Goal: Transaction & Acquisition: Purchase product/service

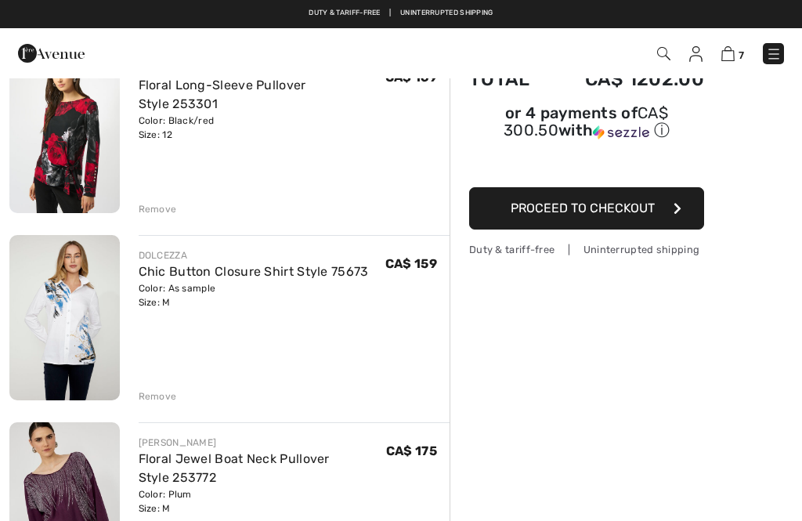
click at [163, 401] on div "Remove" at bounding box center [158, 396] width 38 height 14
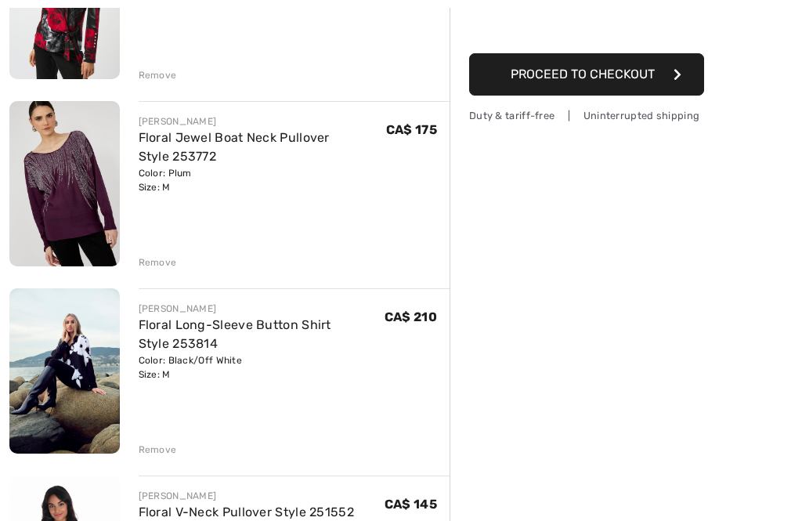
scroll to position [286, 0]
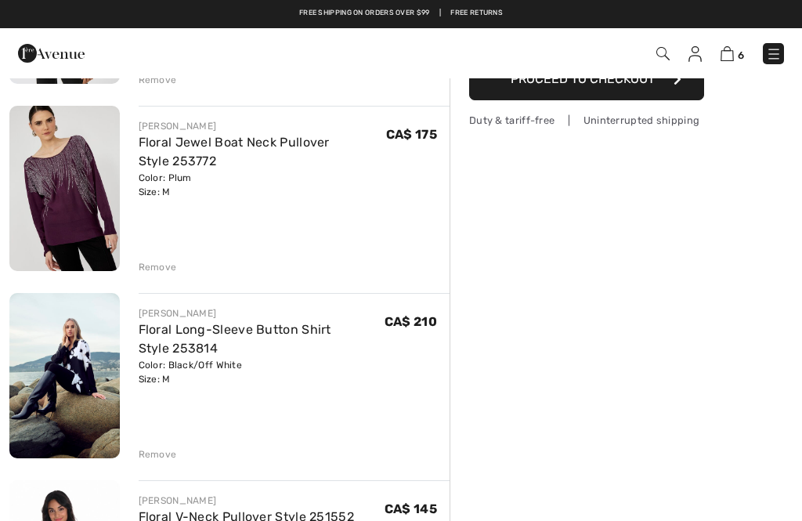
click at [166, 458] on div "Remove" at bounding box center [158, 454] width 38 height 14
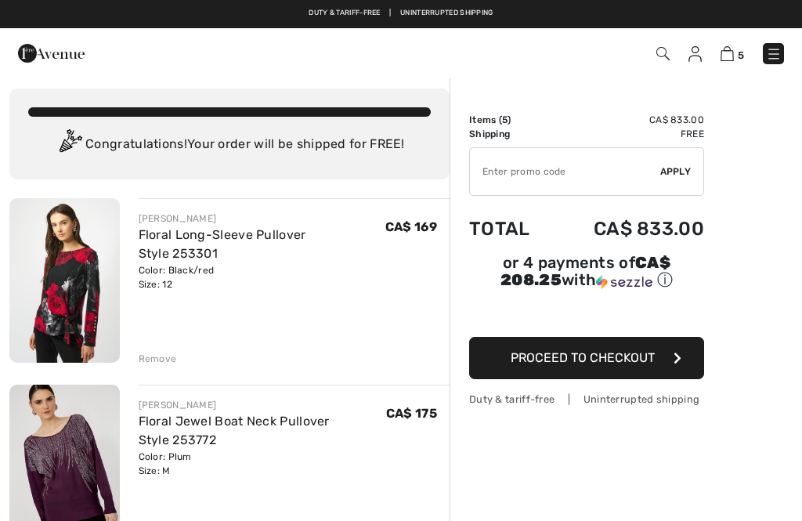
scroll to position [0, 0]
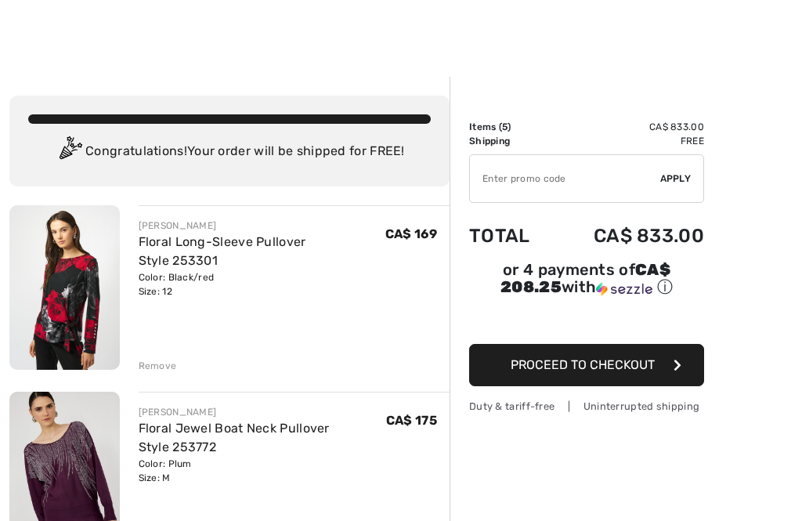
click at [501, 179] on input "TEXT" at bounding box center [565, 178] width 190 height 47
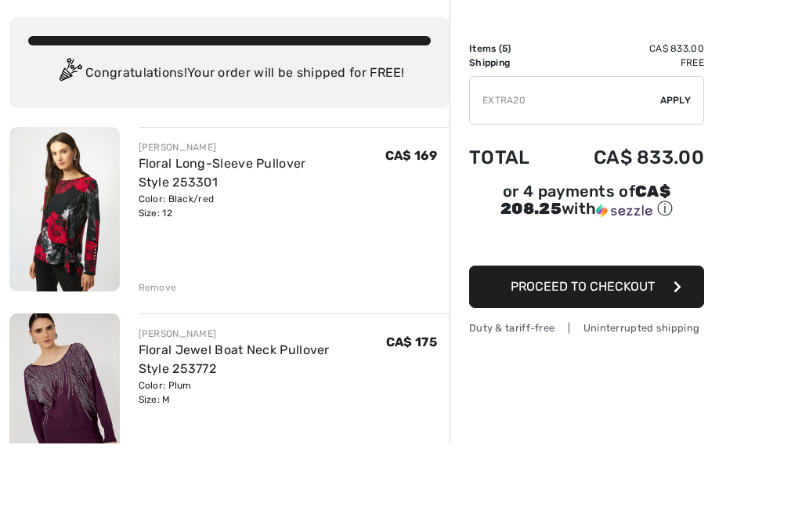
type input "EXTRA20"
click at [676, 154] on div "✔ Apply Remove" at bounding box center [586, 178] width 235 height 49
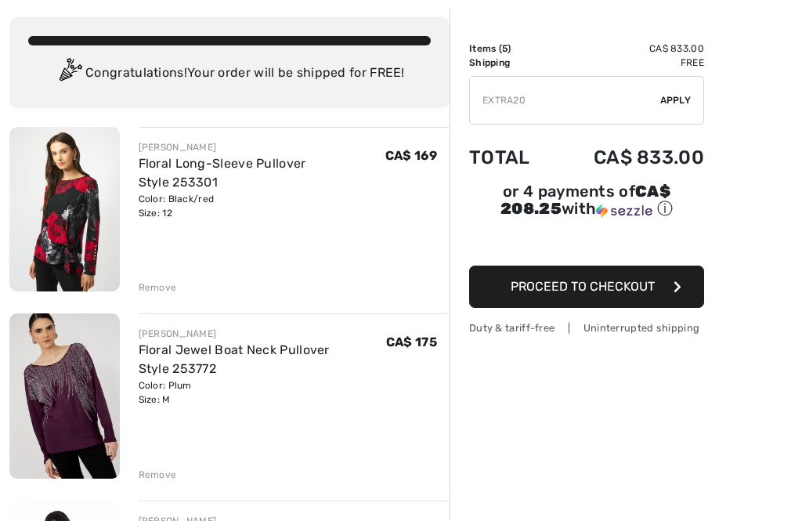
click at [685, 96] on span "Apply" at bounding box center [675, 100] width 31 height 14
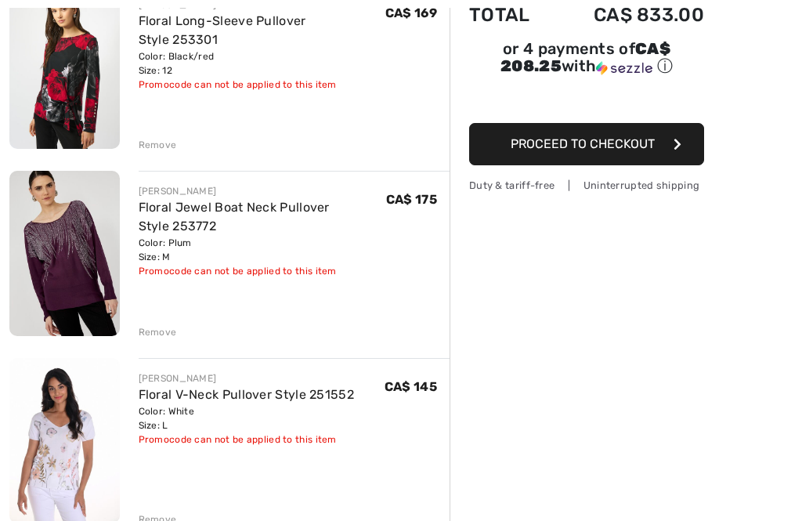
scroll to position [220, 0]
click at [60, 444] on img at bounding box center [64, 441] width 110 height 164
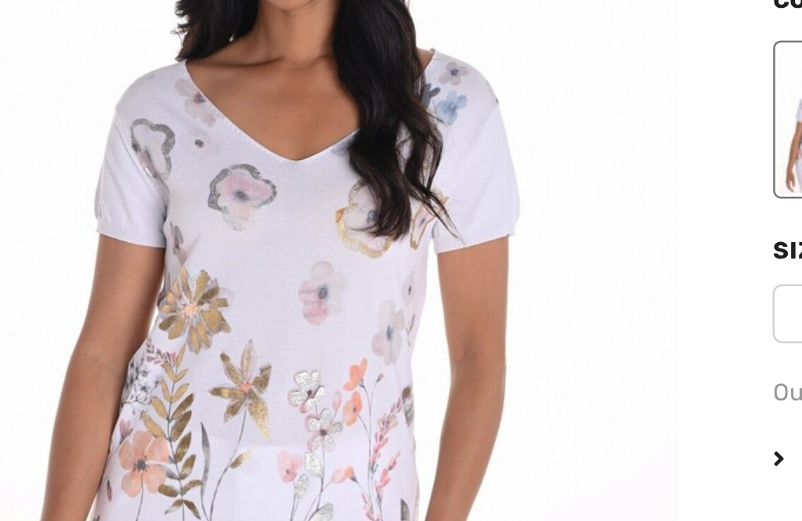
checkbox input "true"
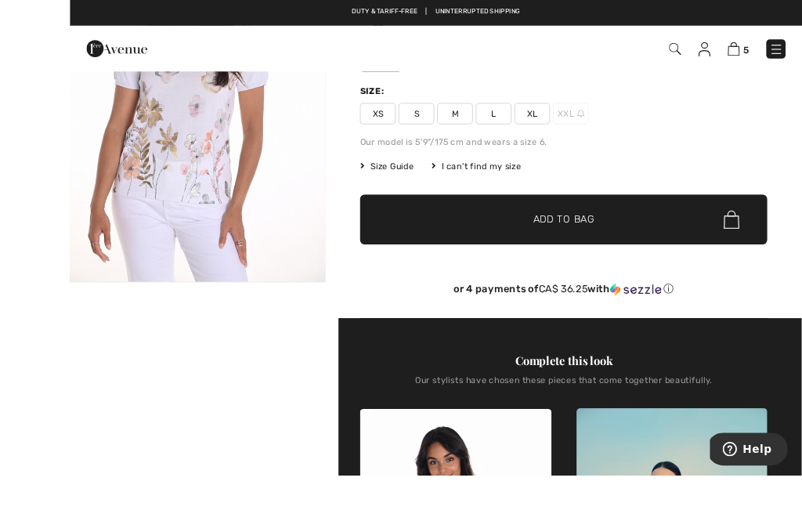
scroll to position [27, 0]
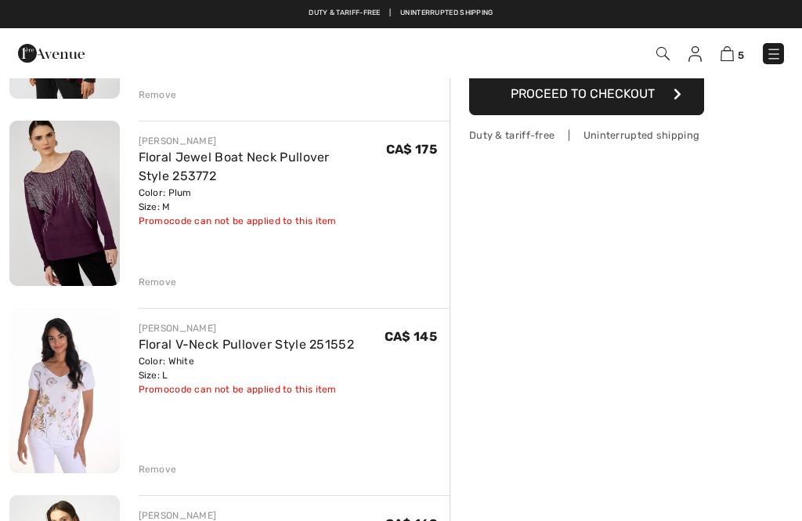
scroll to position [271, 0]
click at [155, 471] on div "Remove" at bounding box center [158, 469] width 38 height 14
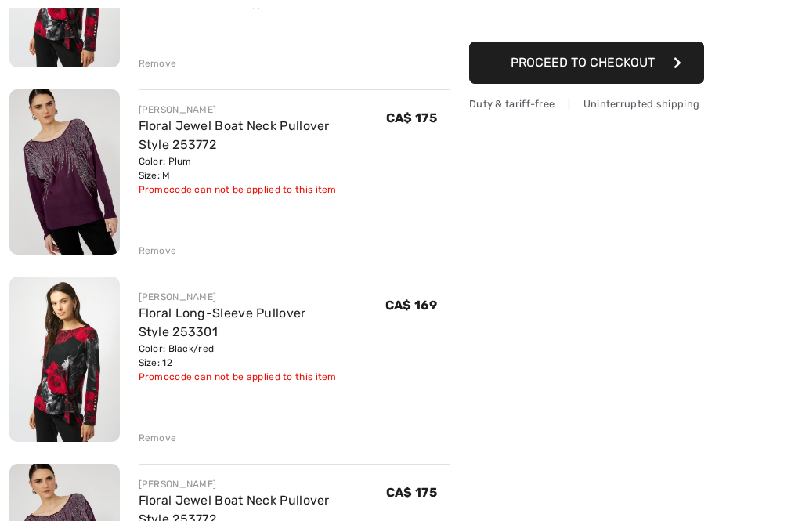
scroll to position [280, 0]
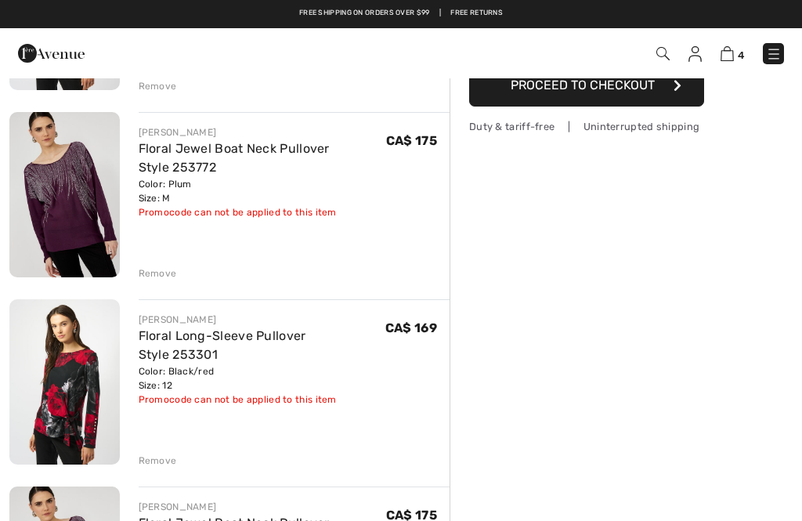
click at [171, 270] on div "Remove" at bounding box center [158, 273] width 38 height 14
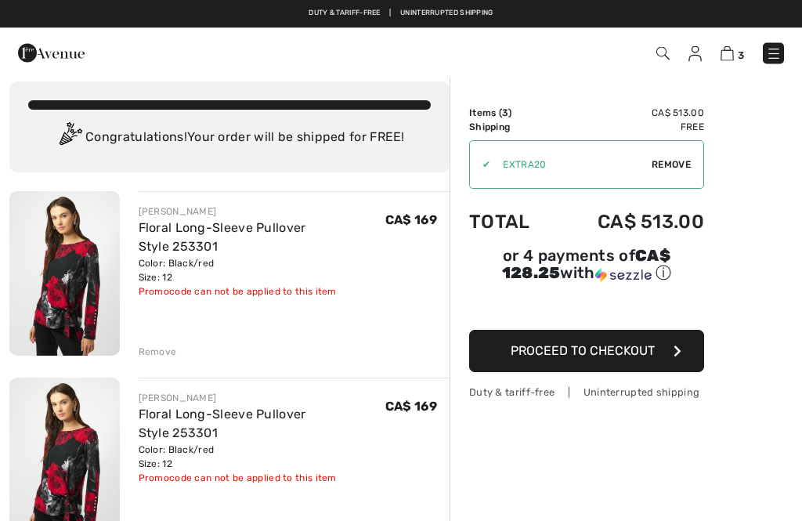
scroll to position [14, 0]
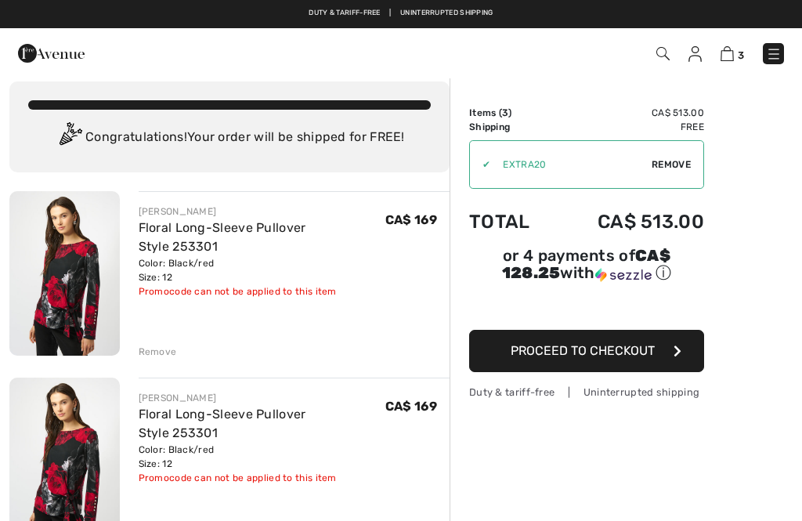
click at [149, 352] on div "Remove" at bounding box center [158, 352] width 38 height 14
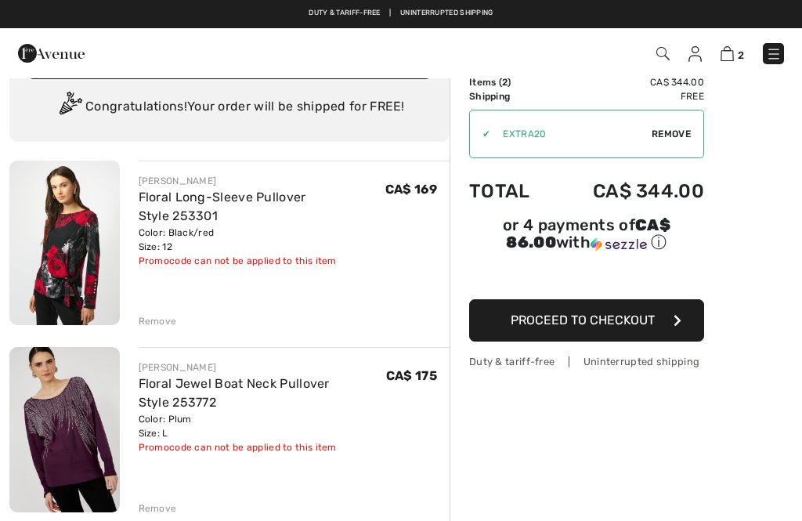
scroll to position [28, 0]
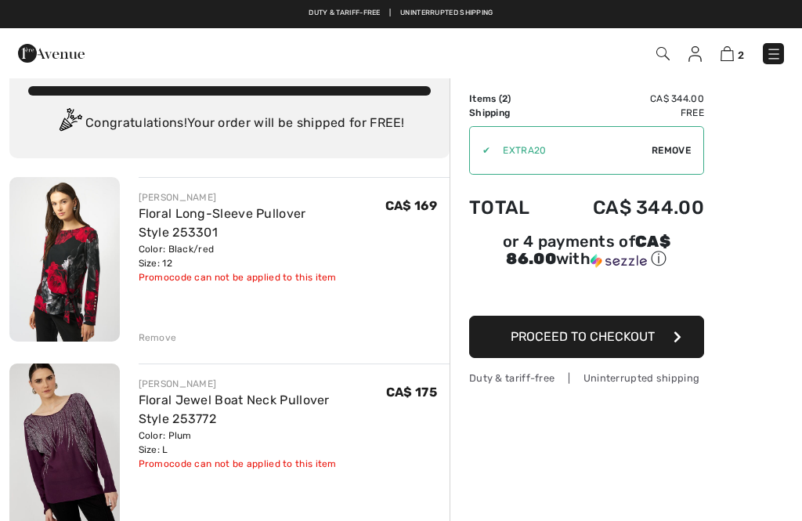
click at [677, 148] on span "Remove" at bounding box center [671, 150] width 39 height 14
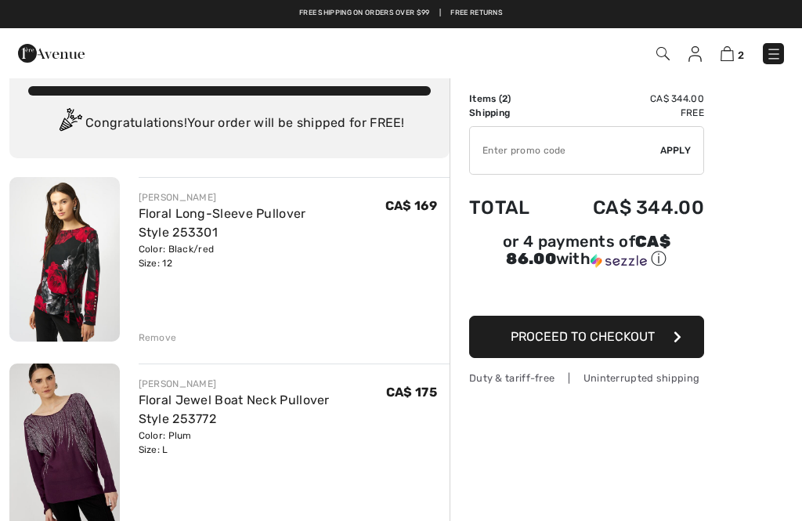
click at [539, 152] on input "TEXT" at bounding box center [565, 150] width 190 height 47
type input "EXTRA20"
click at [675, 158] on div "✔ Apply Remove" at bounding box center [586, 150] width 235 height 49
click at [680, 149] on span "Apply" at bounding box center [675, 150] width 31 height 14
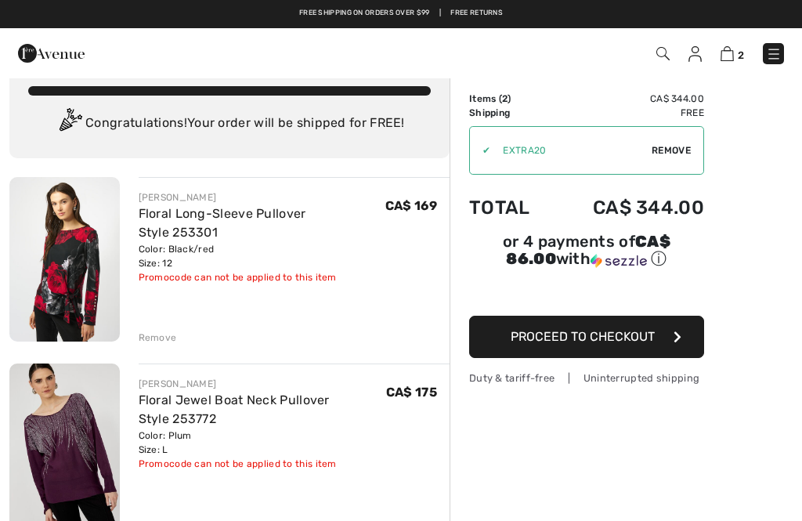
click at [683, 156] on span "Remove" at bounding box center [671, 150] width 39 height 14
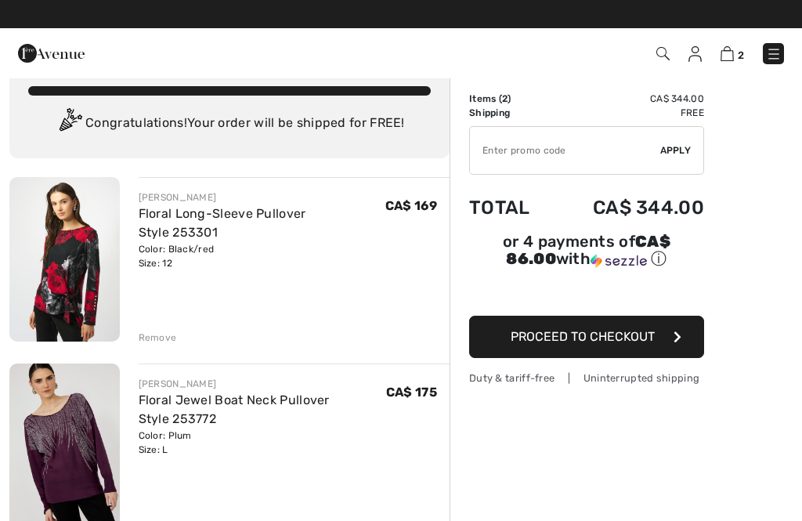
click at [672, 346] on button "Proceed to Checkout" at bounding box center [586, 337] width 235 height 42
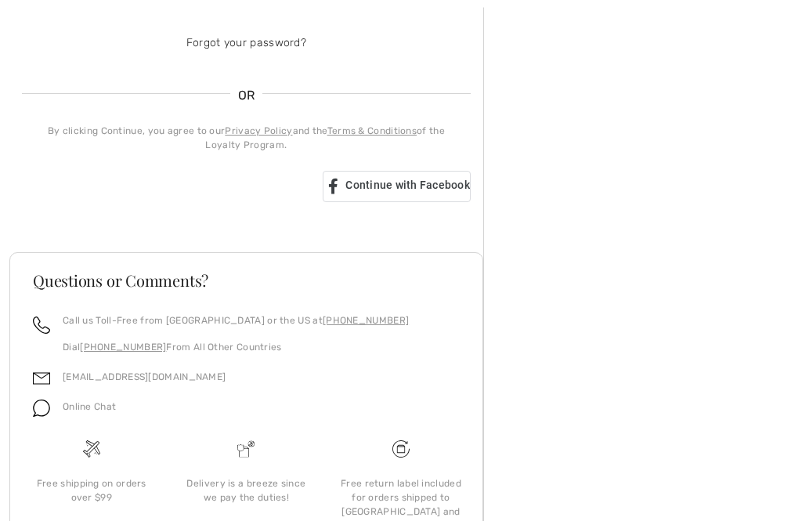
scroll to position [401, 0]
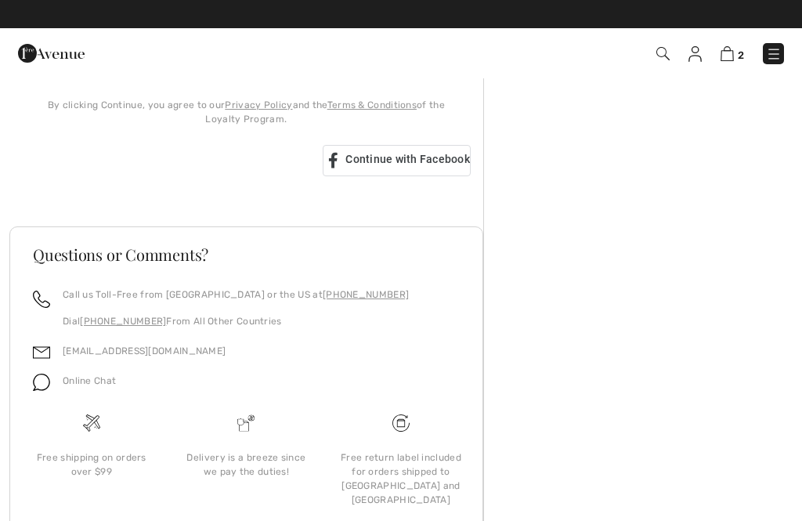
click at [800, 279] on div "Order Summary Details Items ( 2 ) CA$ 344.00 Promo code CA$ 0.00 Shipping Free …" at bounding box center [642, 130] width 319 height 909
